Goal: Information Seeking & Learning: Learn about a topic

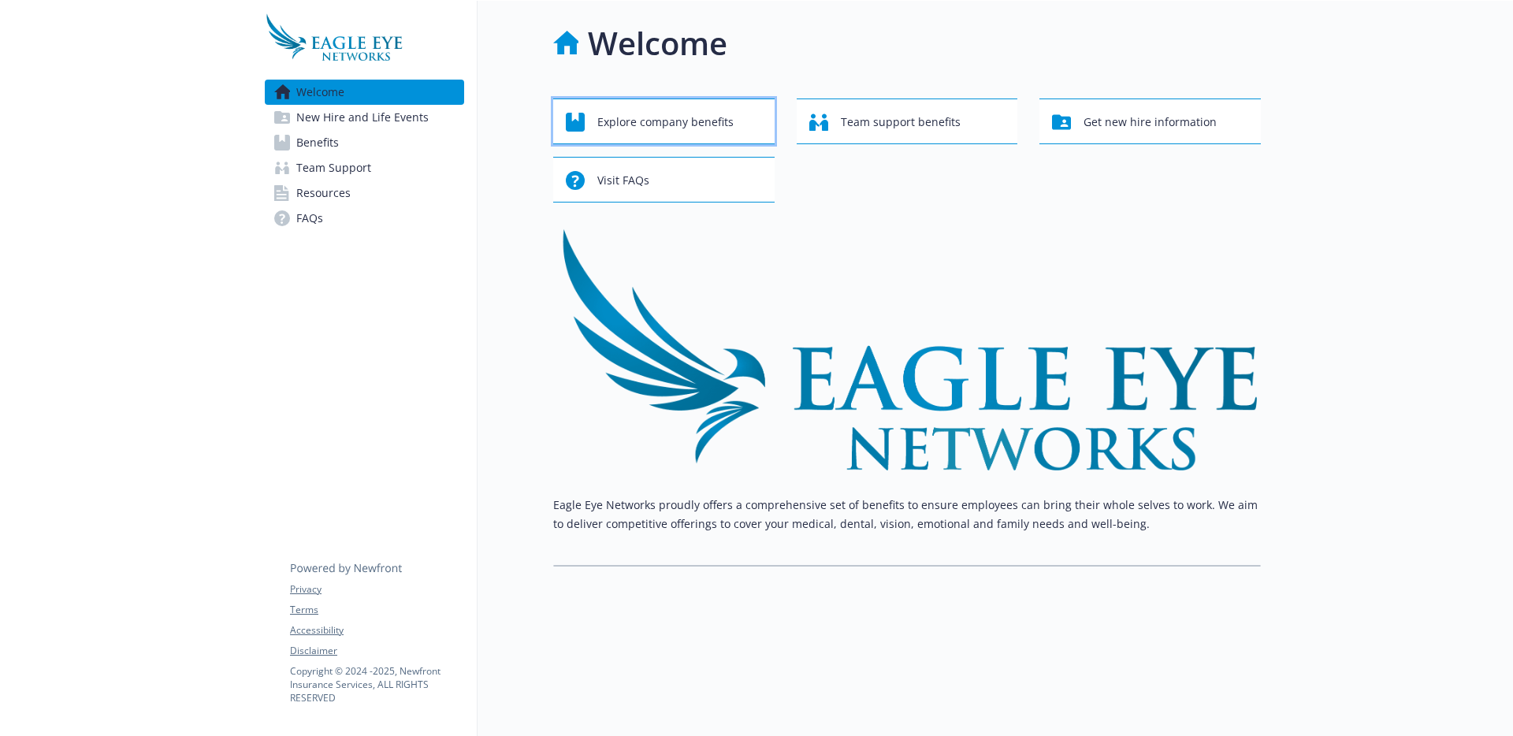
click at [612, 125] on span "Explore company benefits" at bounding box center [665, 122] width 136 height 30
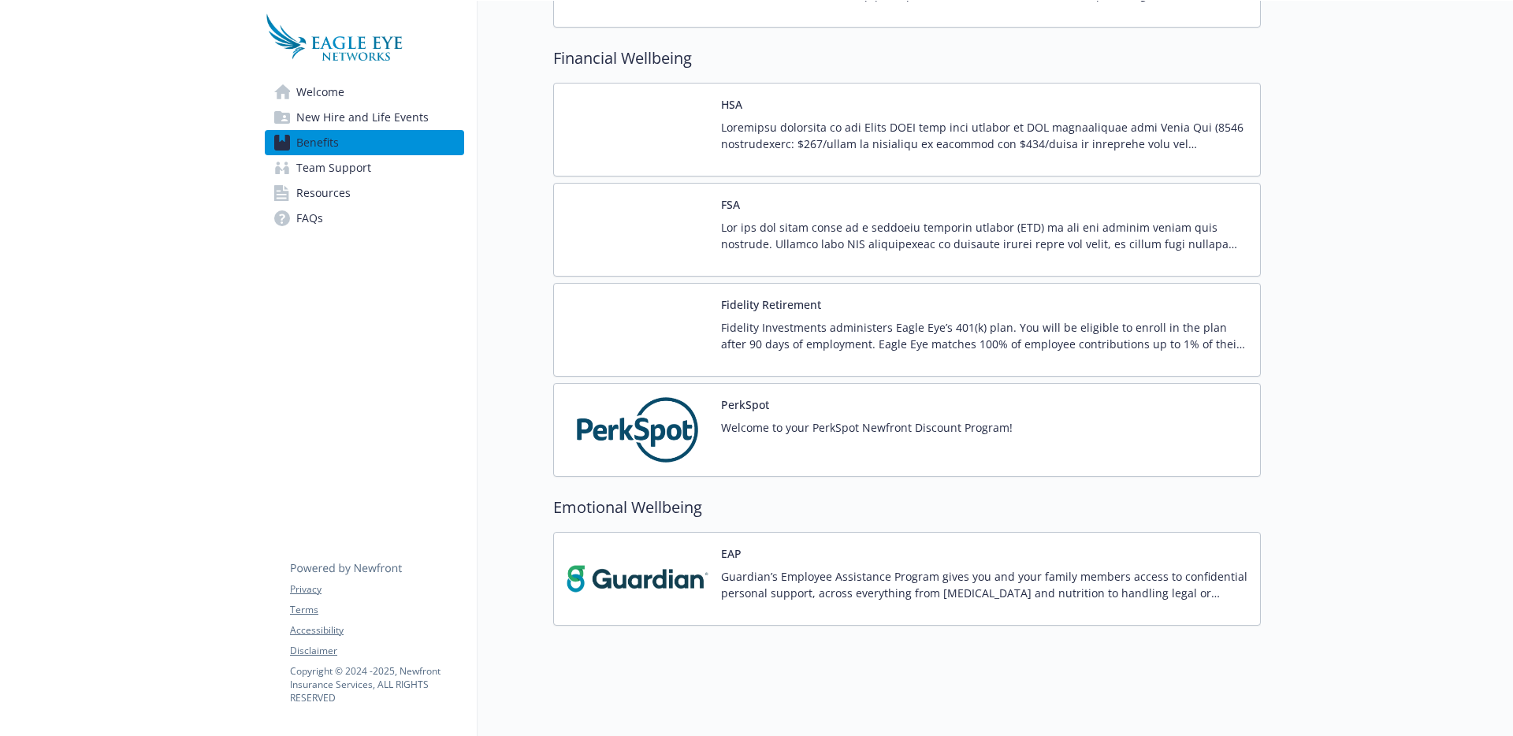
scroll to position [1401, 0]
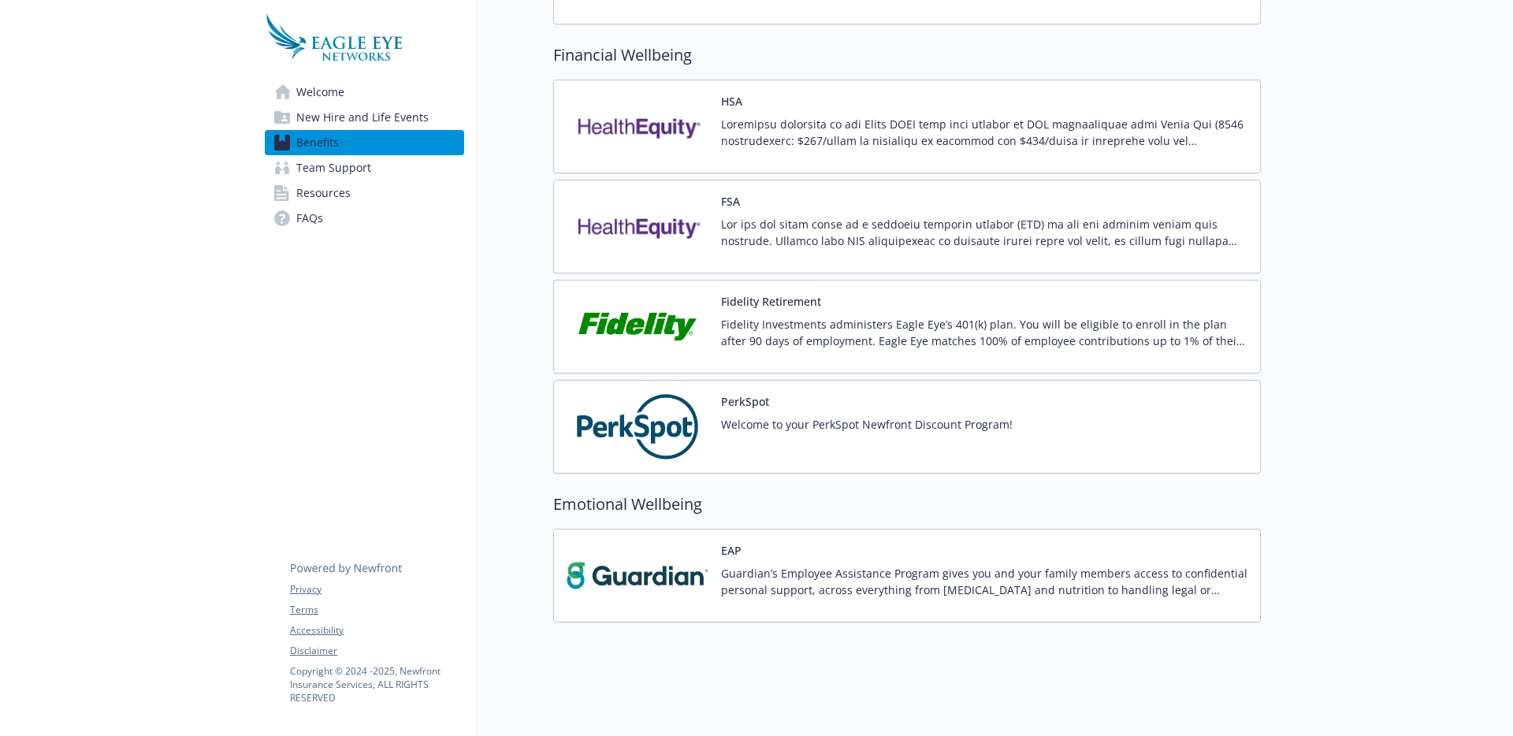
click at [715, 432] on div "PerkSpot Welcome to your PerkSpot Newfront Discount Program!" at bounding box center [790, 426] width 446 height 67
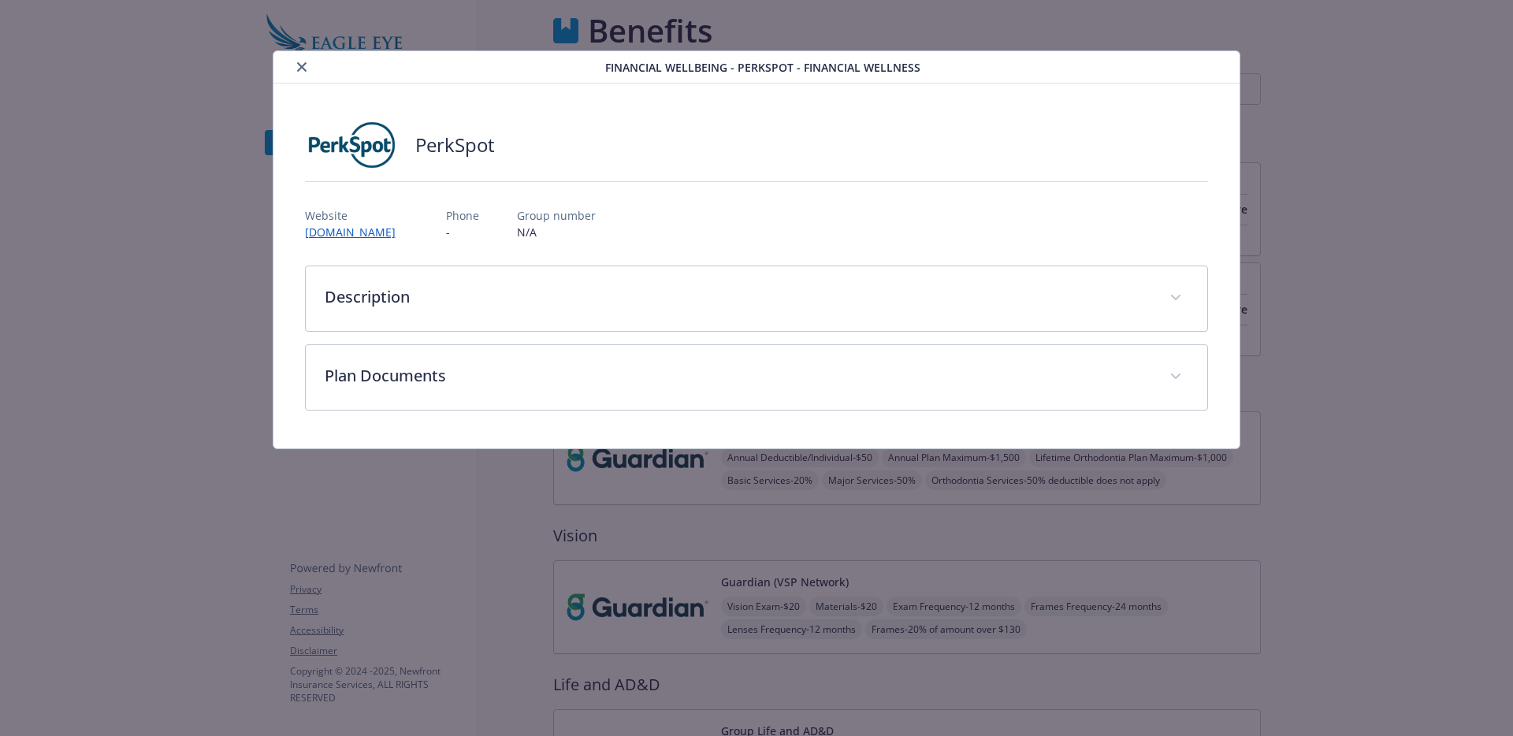
scroll to position [1401, 0]
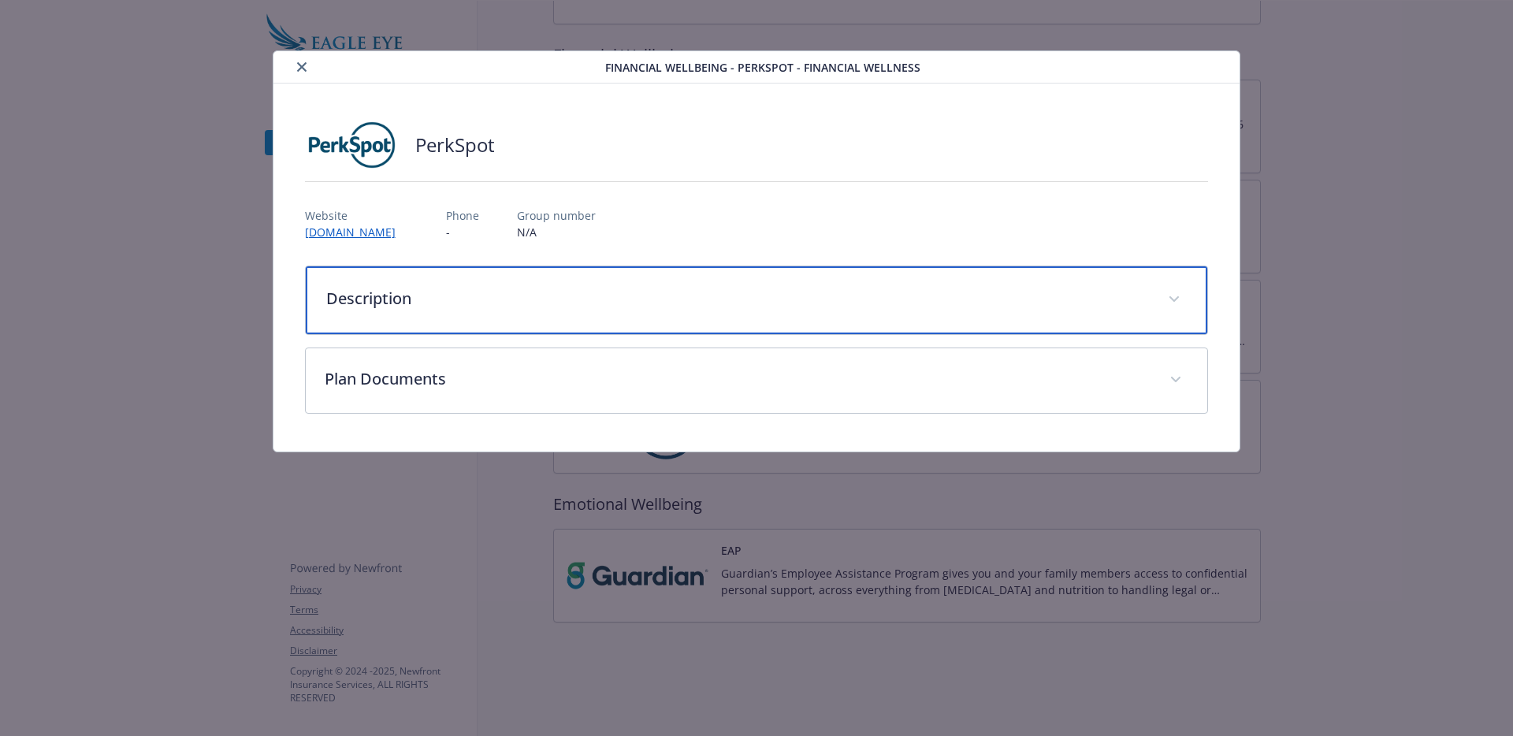
click at [442, 276] on div "Description" at bounding box center [757, 300] width 903 height 68
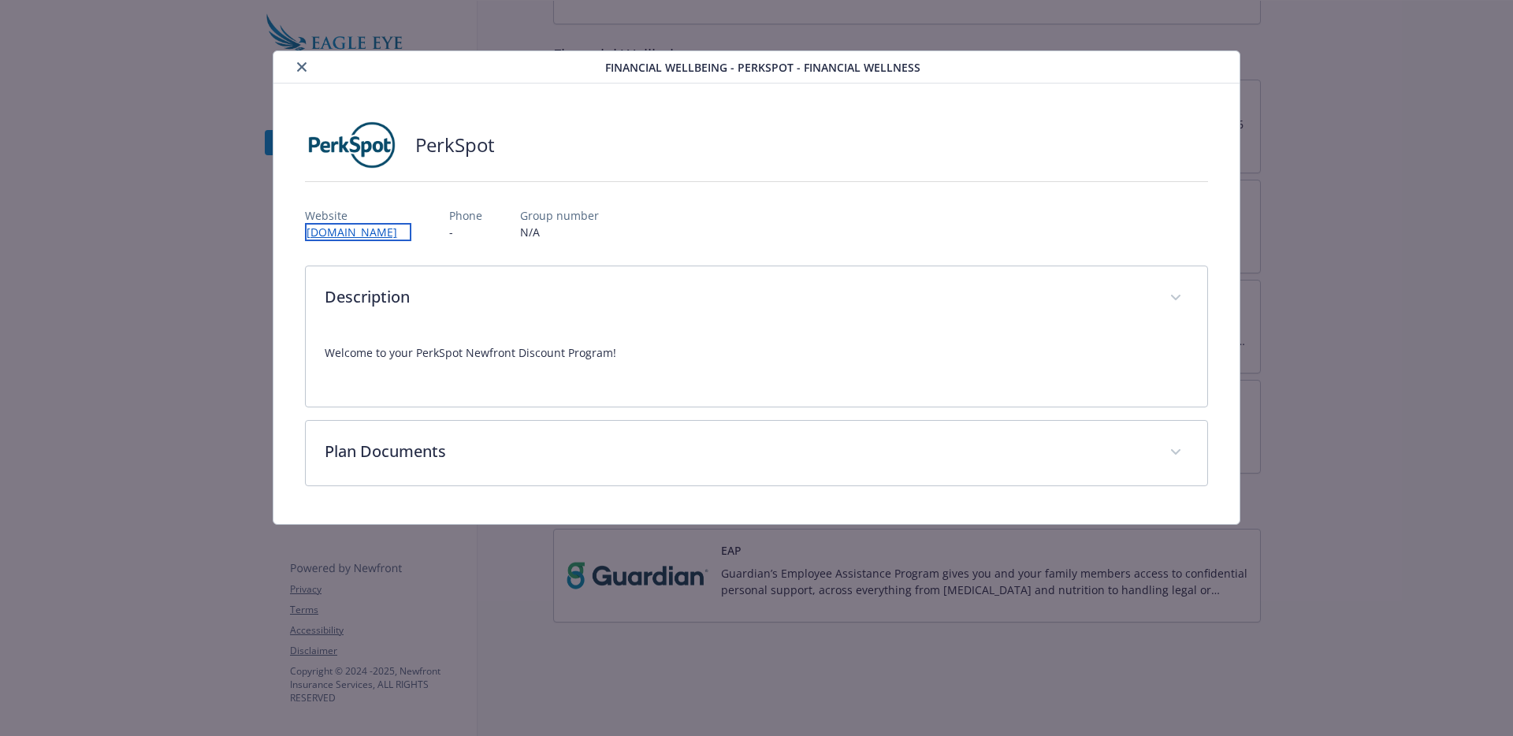
click at [385, 233] on link "[DOMAIN_NAME]" at bounding box center [358, 232] width 106 height 18
